Goal: Use online tool/utility

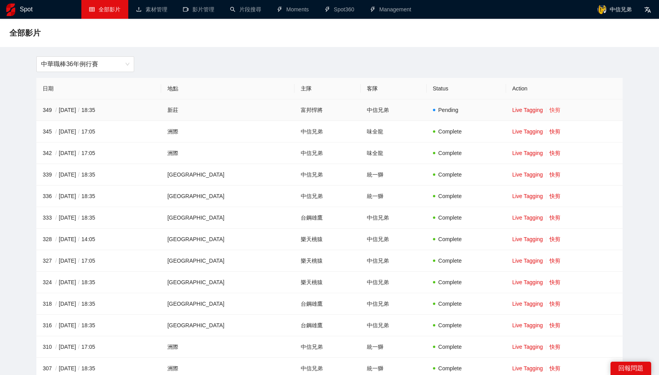
click at [551, 107] on link "快剪" at bounding box center [555, 110] width 11 height 6
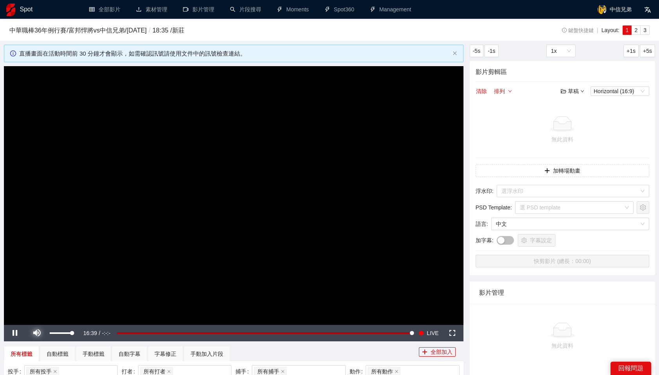
click at [36, 333] on span "Video Player" at bounding box center [37, 333] width 22 height 0
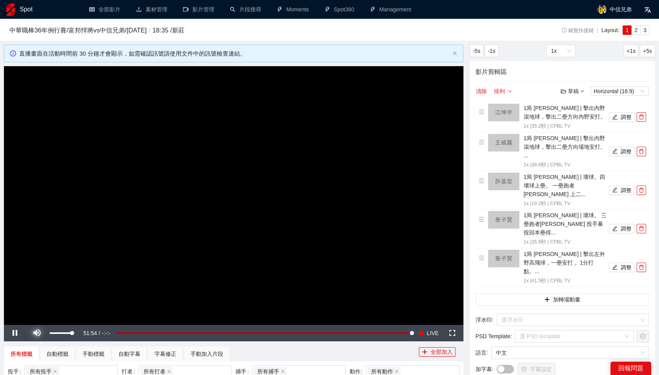
click at [38, 333] on span "Video Player" at bounding box center [37, 333] width 22 height 0
